Goal: Information Seeking & Learning: Check status

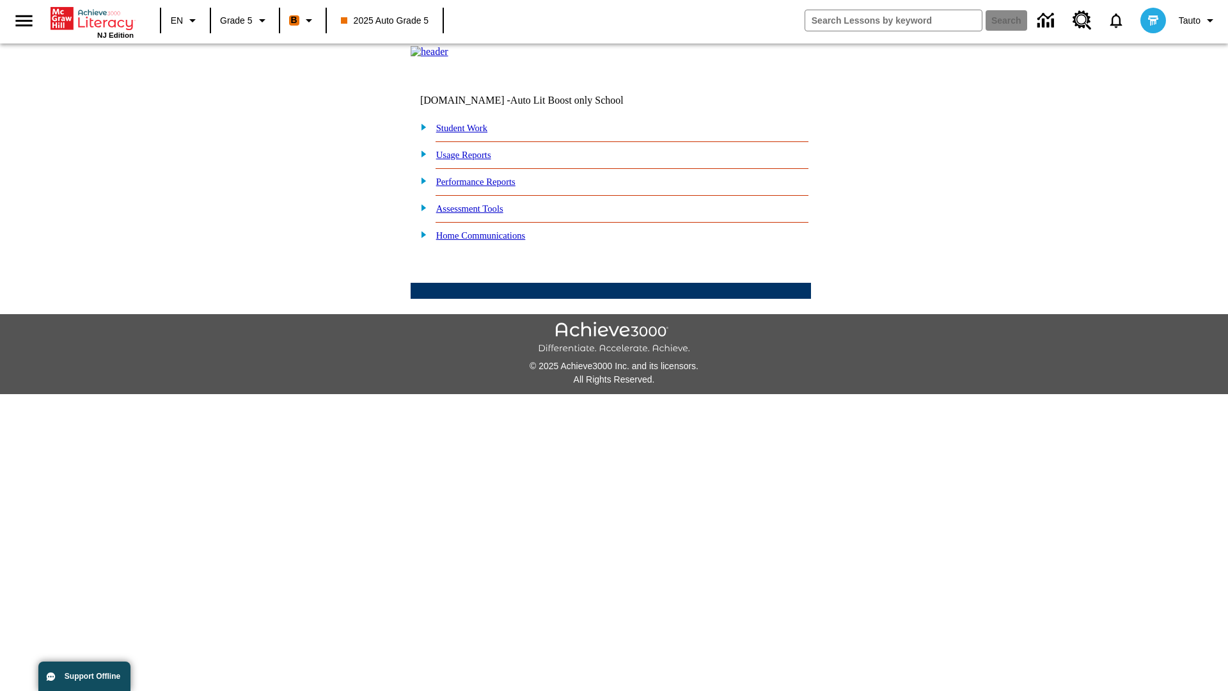
click at [489, 187] on link "Performance Reports" at bounding box center [475, 182] width 79 height 10
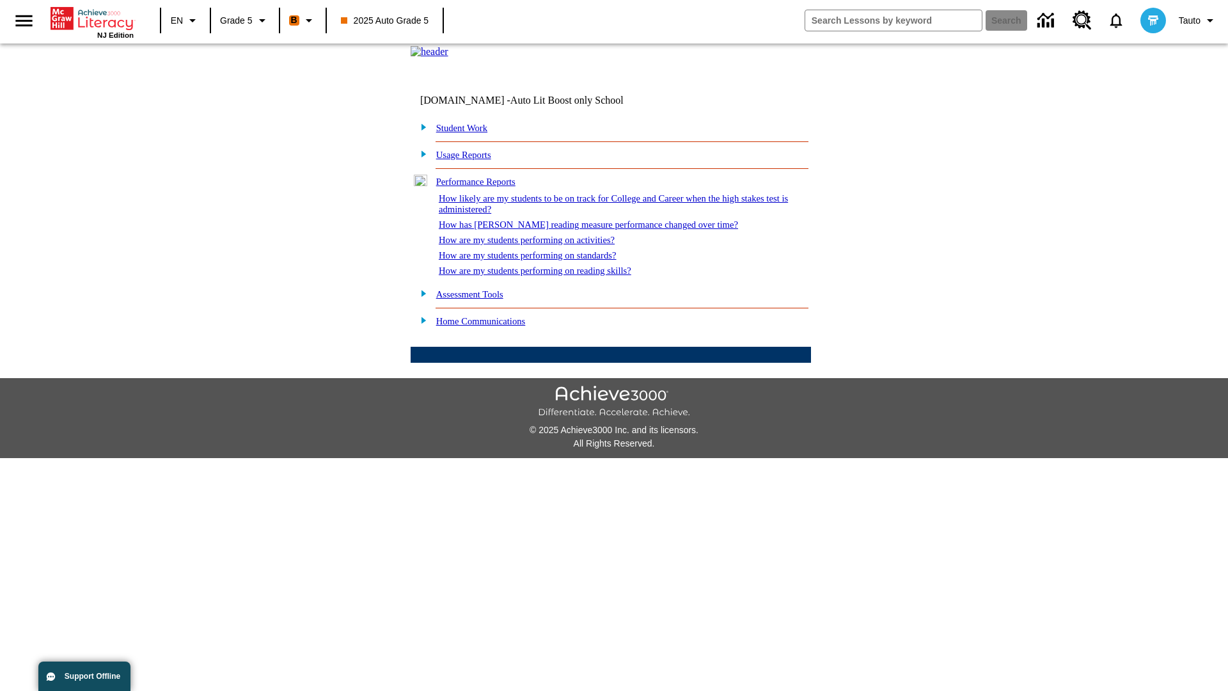
click at [541, 260] on link "How are my students performing on standards?" at bounding box center [528, 255] width 178 height 10
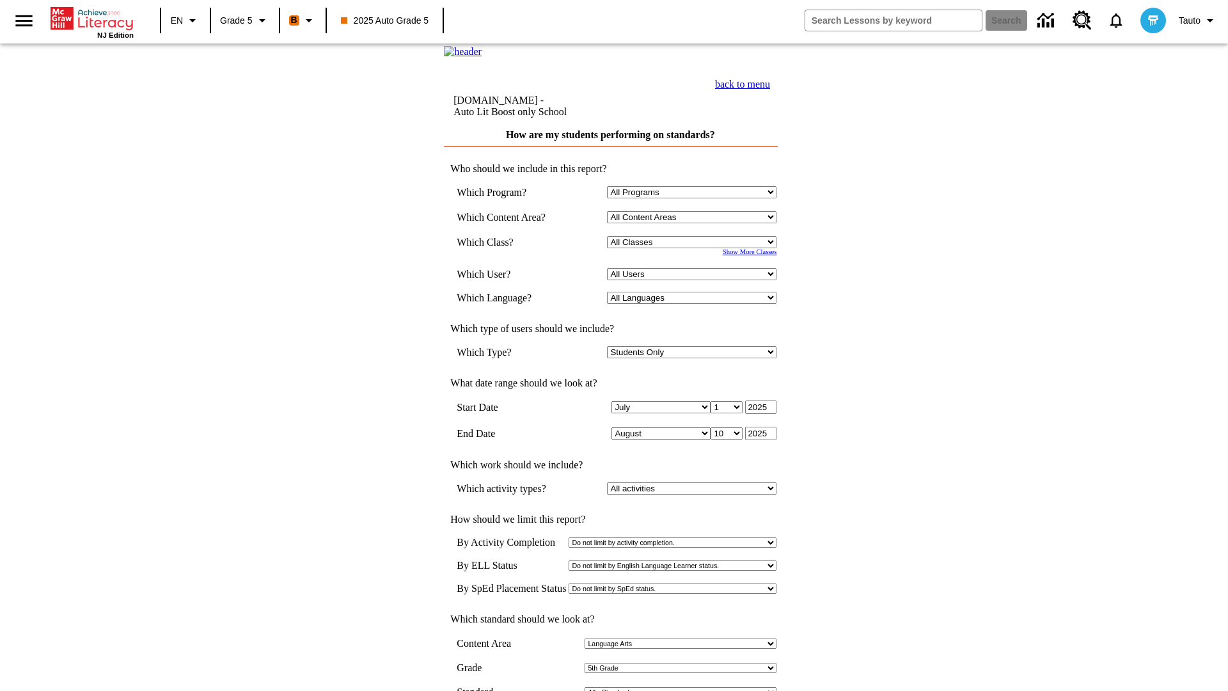
select select "11133131"
click at [695, 280] on select "All Users Cat, Sautoen Cat, Sautoes Cat, Sautoss Donotlogin, Sautoen Twoschools…" at bounding box center [691, 274] width 169 height 12
select select "21437107"
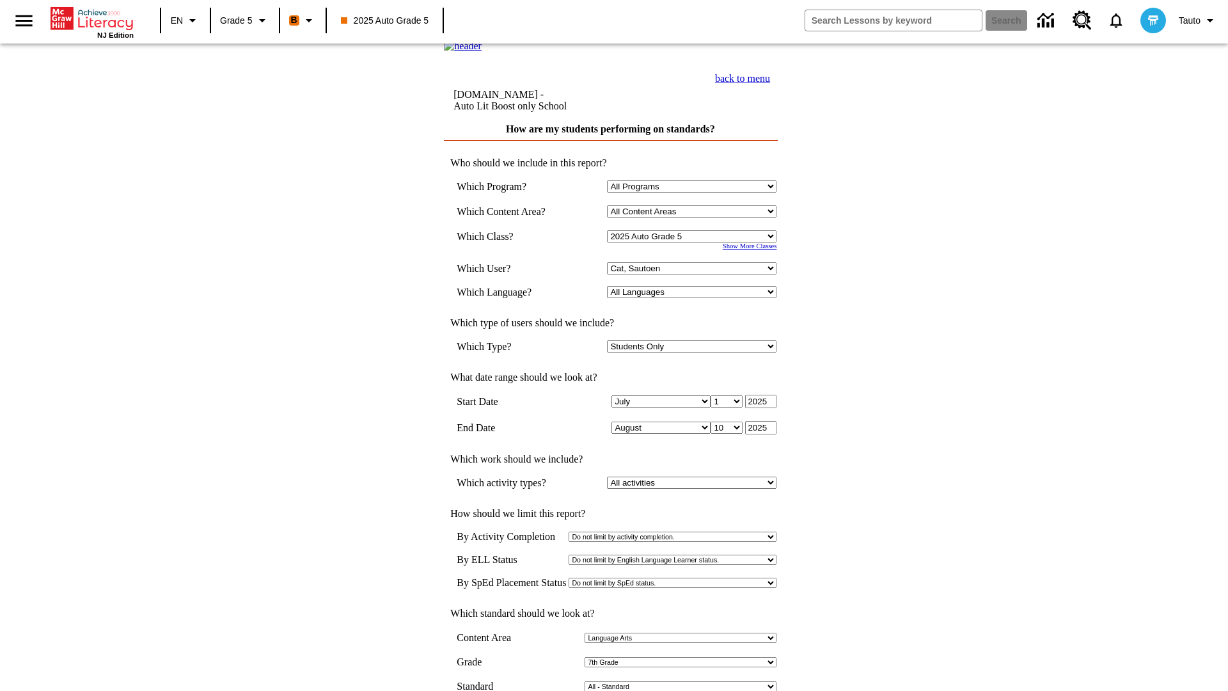
scroll to position [6, 0]
